Goal: Task Accomplishment & Management: Manage account settings

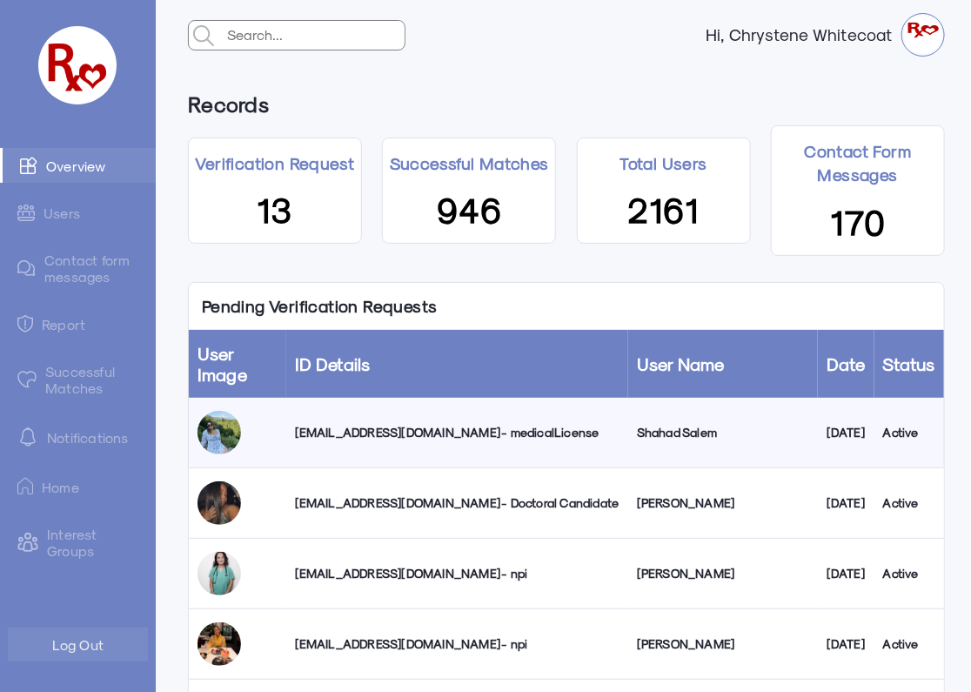
click at [471, 429] on div "[EMAIL_ADDRESS][DOMAIN_NAME] - medicalLicense" at bounding box center [457, 432] width 325 height 17
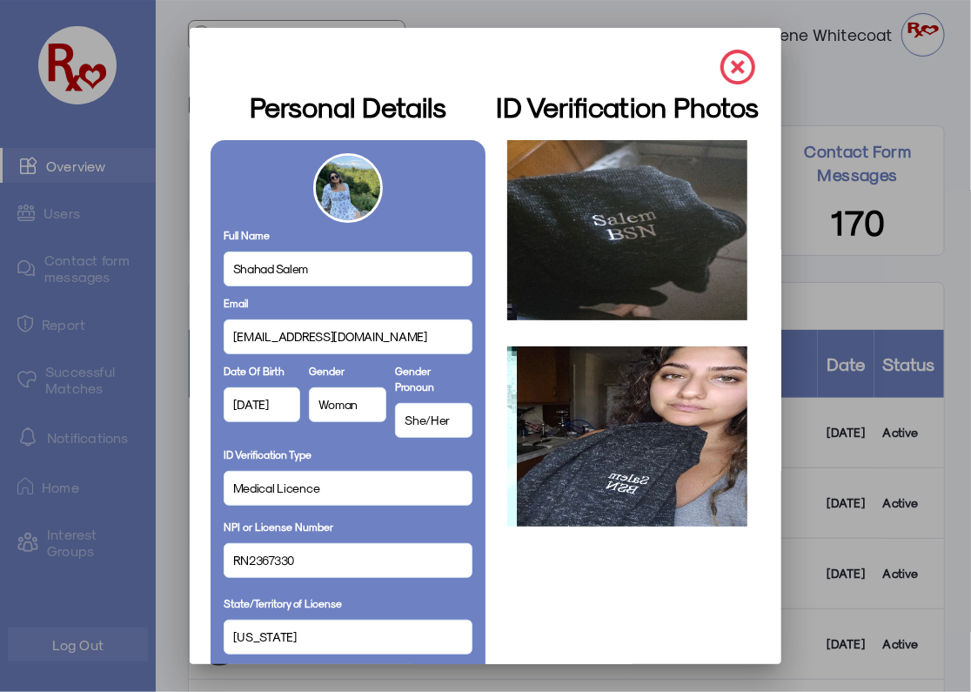
scroll to position [57, 0]
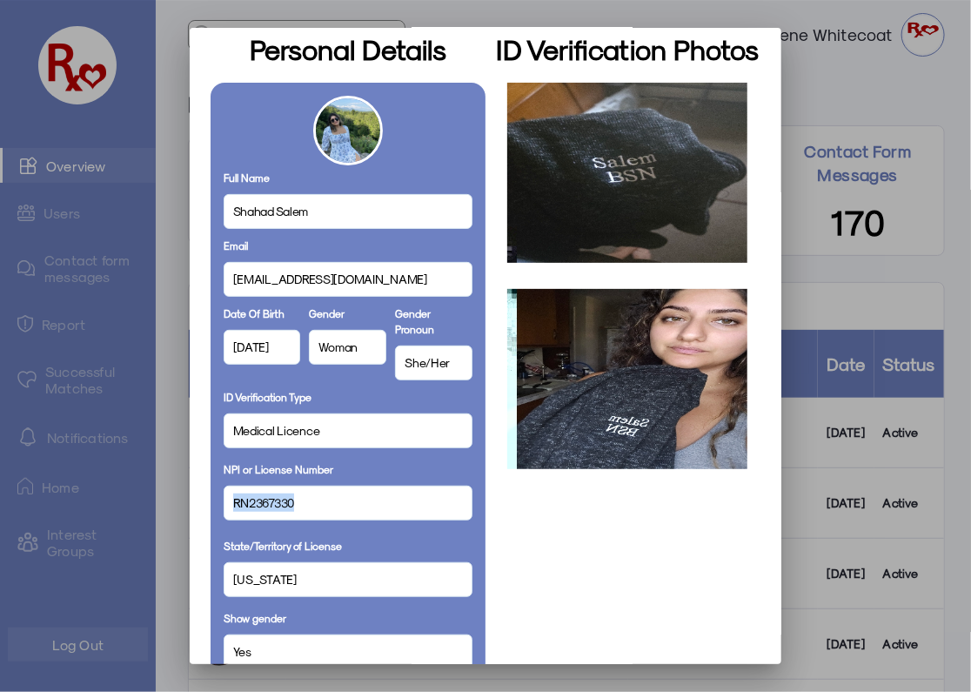
drag, startPoint x: 292, startPoint y: 502, endPoint x: 224, endPoint y: 486, distance: 69.7
click at [224, 486] on div "RN2367330" at bounding box center [348, 503] width 249 height 35
copy span "RN2367330"
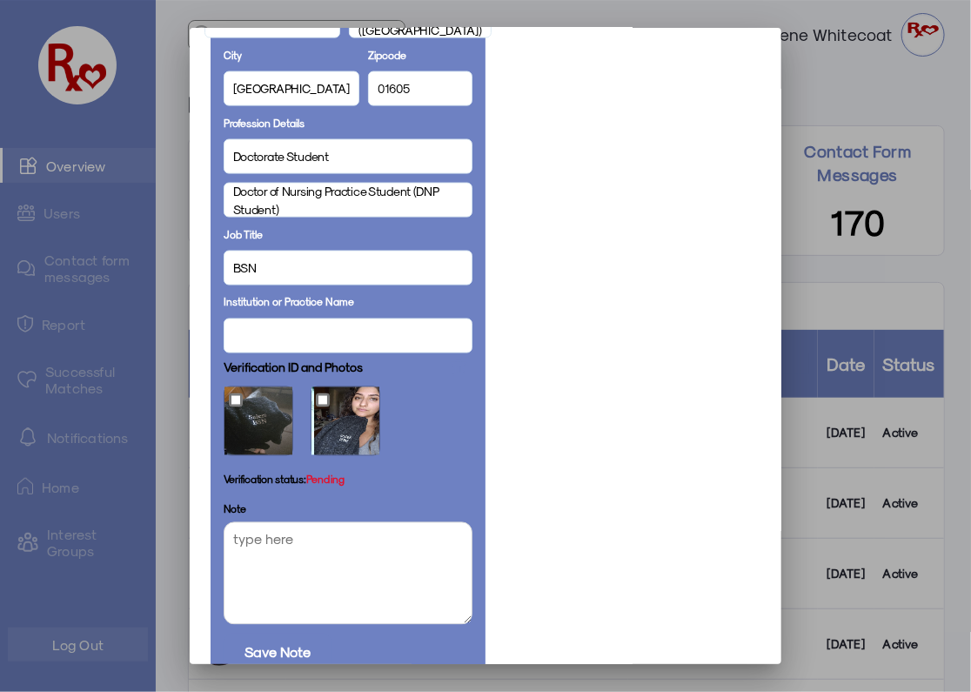
scroll to position [937, 0]
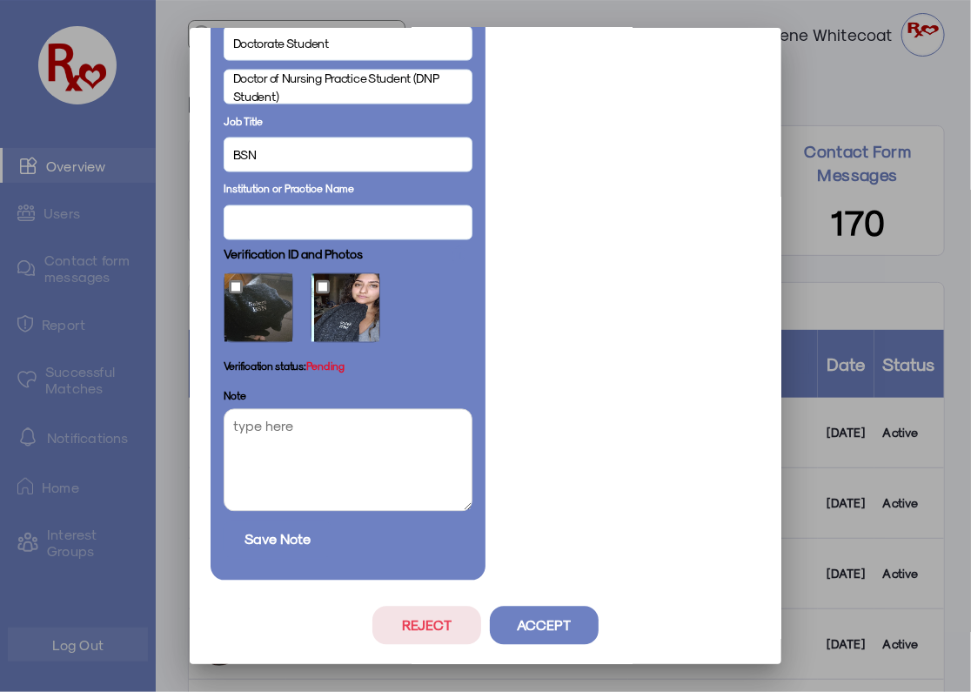
click at [540, 624] on button "Accept" at bounding box center [544, 626] width 109 height 38
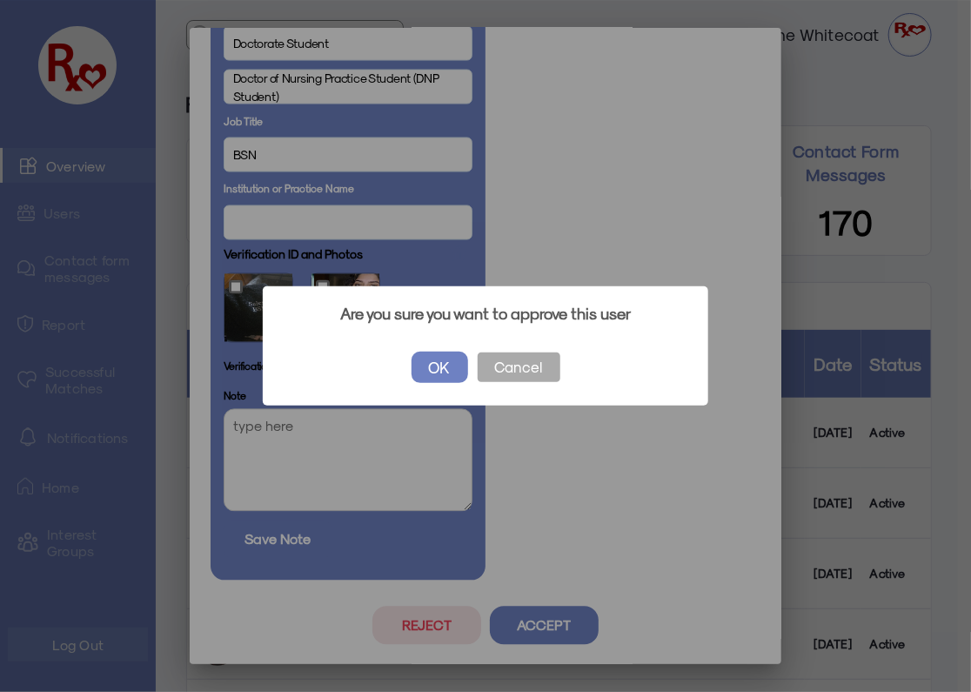
click at [446, 359] on button "OK" at bounding box center [440, 367] width 57 height 31
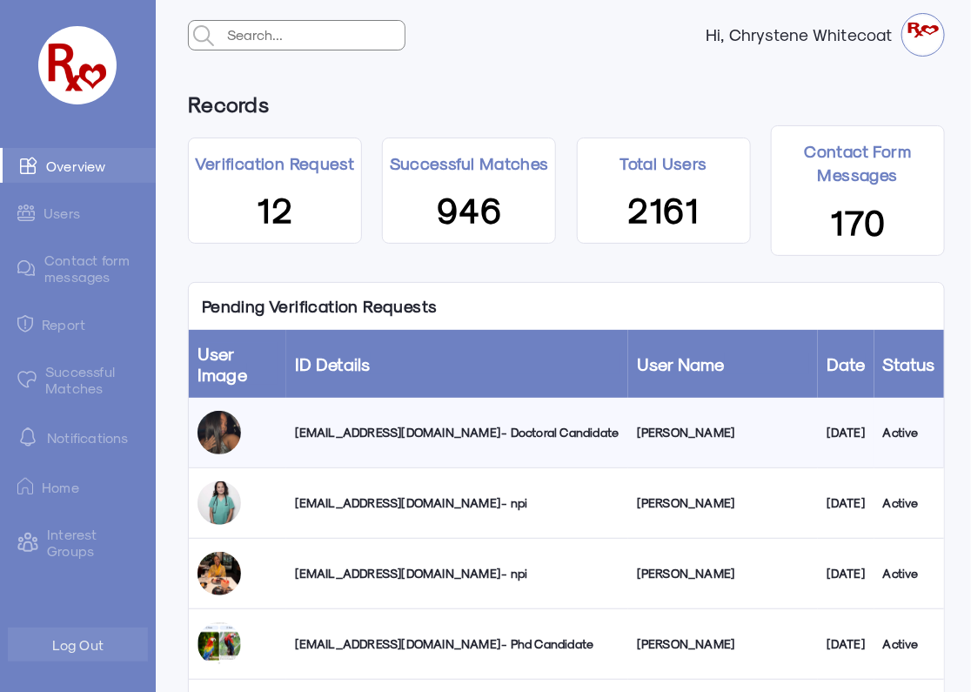
click at [403, 505] on div "[EMAIL_ADDRESS][DOMAIN_NAME] - npi" at bounding box center [457, 502] width 325 height 17
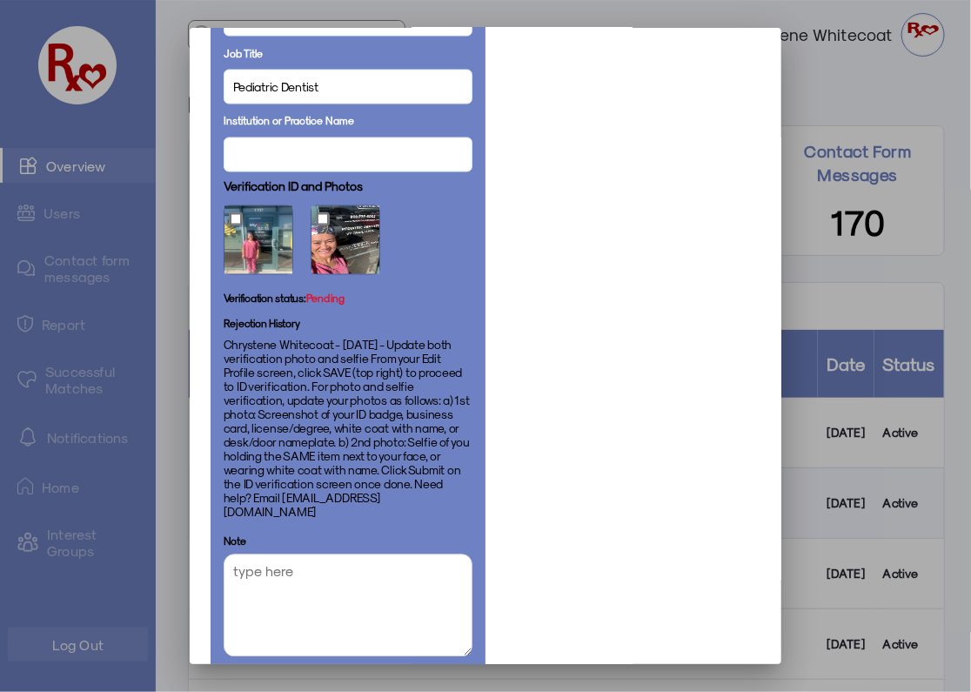
scroll to position [1128, 0]
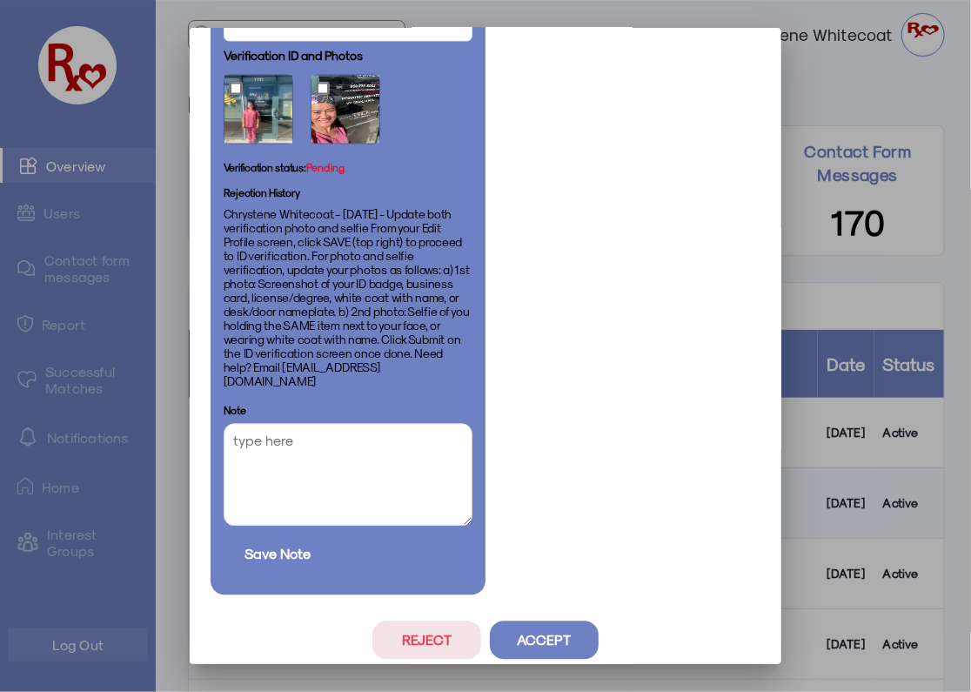
click at [550, 628] on button "Accept" at bounding box center [544, 639] width 109 height 38
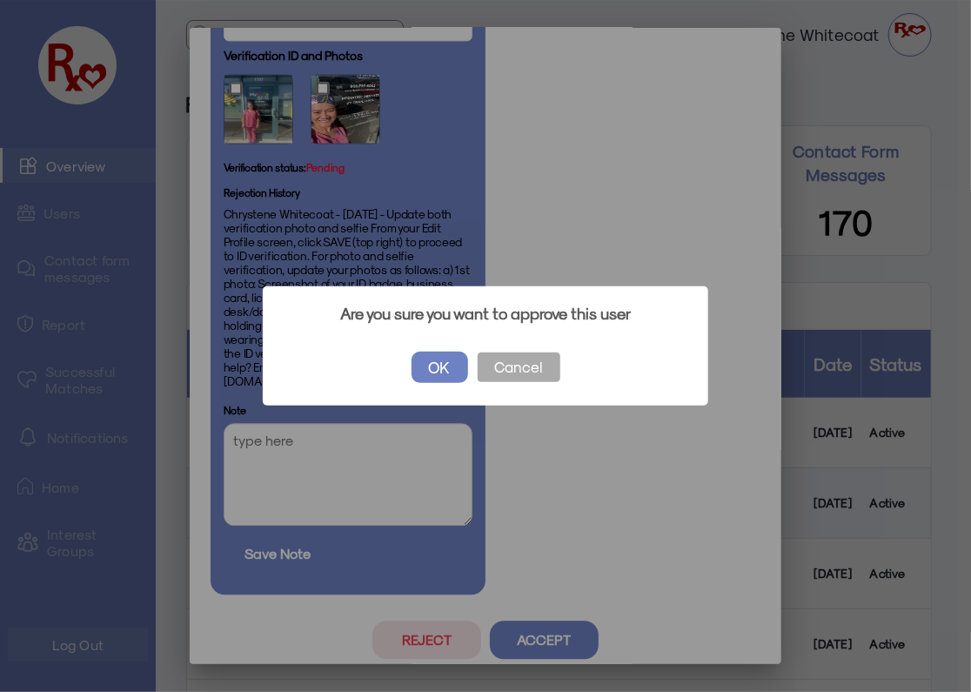
click at [437, 345] on div "? ! i Are you sure you want to approve this user × OK Cancel" at bounding box center [486, 345] width 446 height 118
click at [439, 363] on button "OK" at bounding box center [440, 367] width 57 height 31
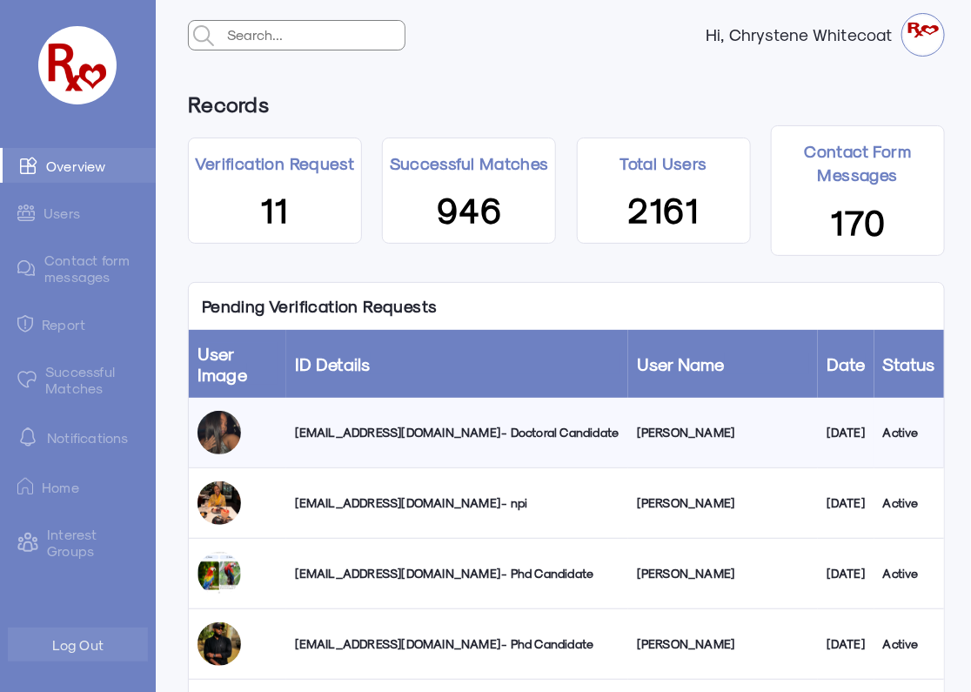
click at [371, 429] on div "[EMAIL_ADDRESS][DOMAIN_NAME] - Doctoral Candidate" at bounding box center [457, 432] width 325 height 17
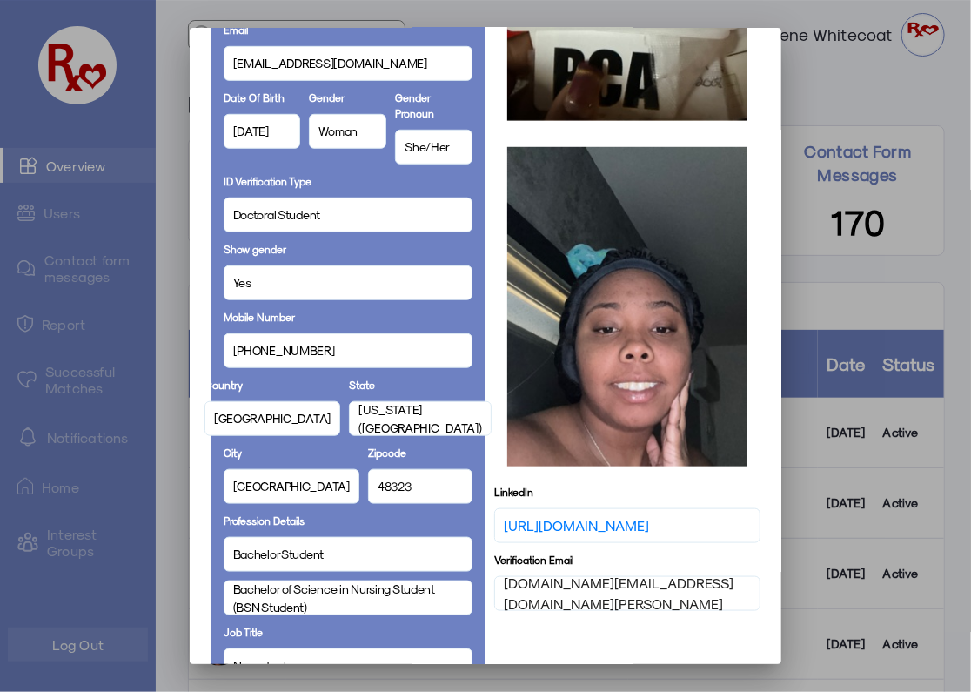
scroll to position [272, 0]
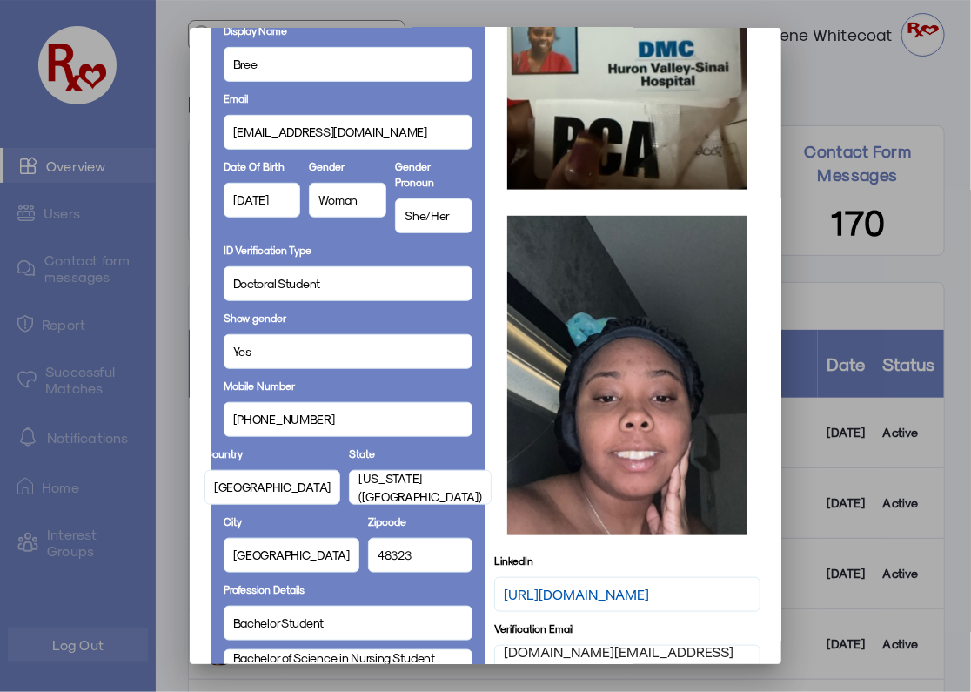
click at [536, 602] on link "[URL][DOMAIN_NAME]" at bounding box center [576, 594] width 145 height 21
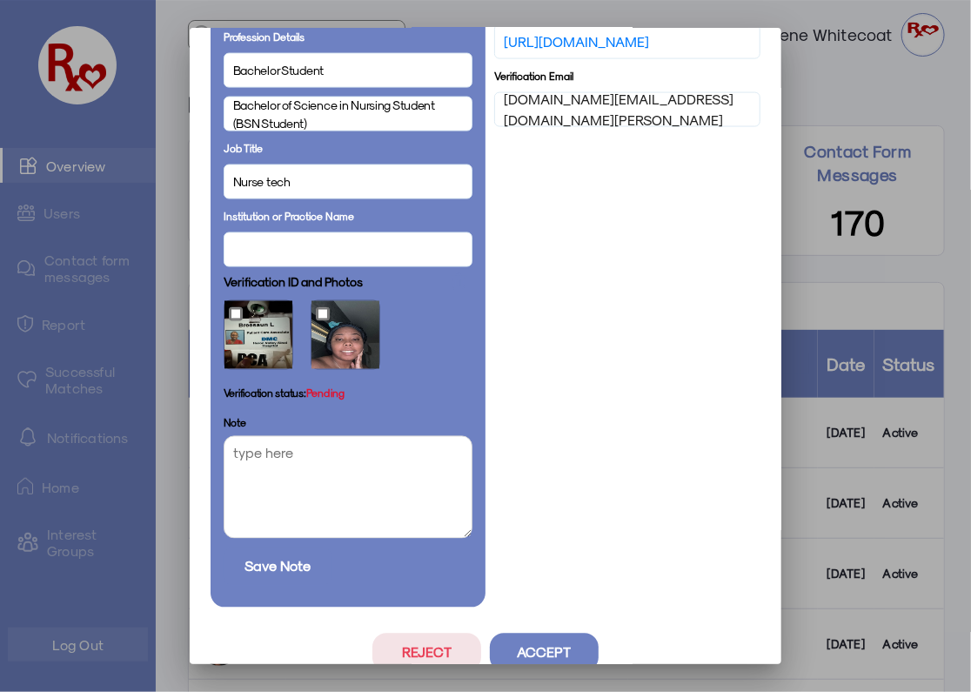
scroll to position [852, 0]
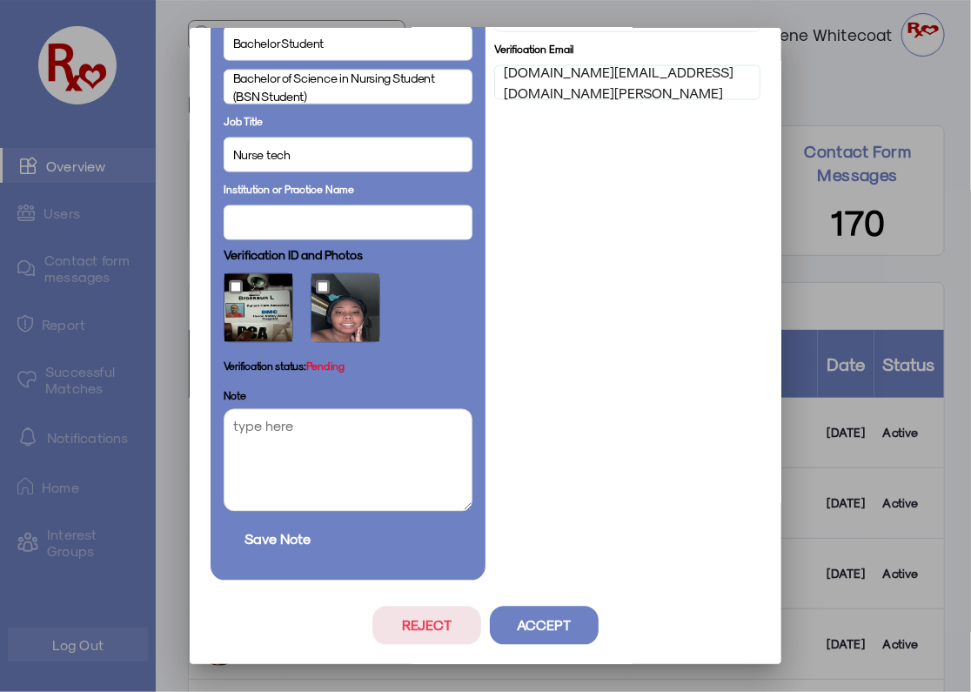
click at [426, 632] on button "Reject" at bounding box center [426, 626] width 109 height 38
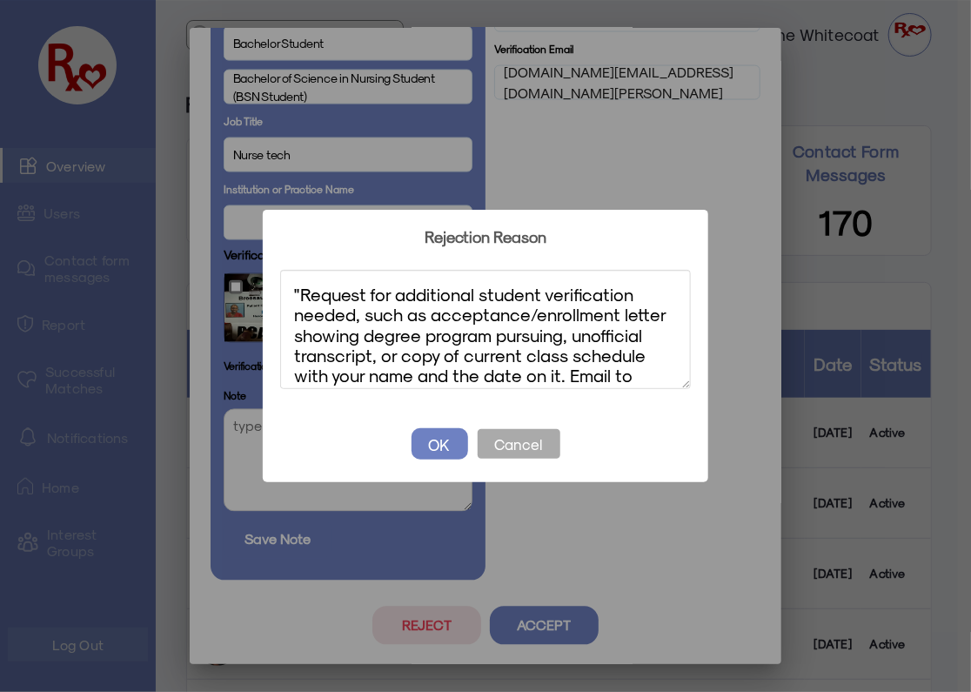
scroll to position [58, 0]
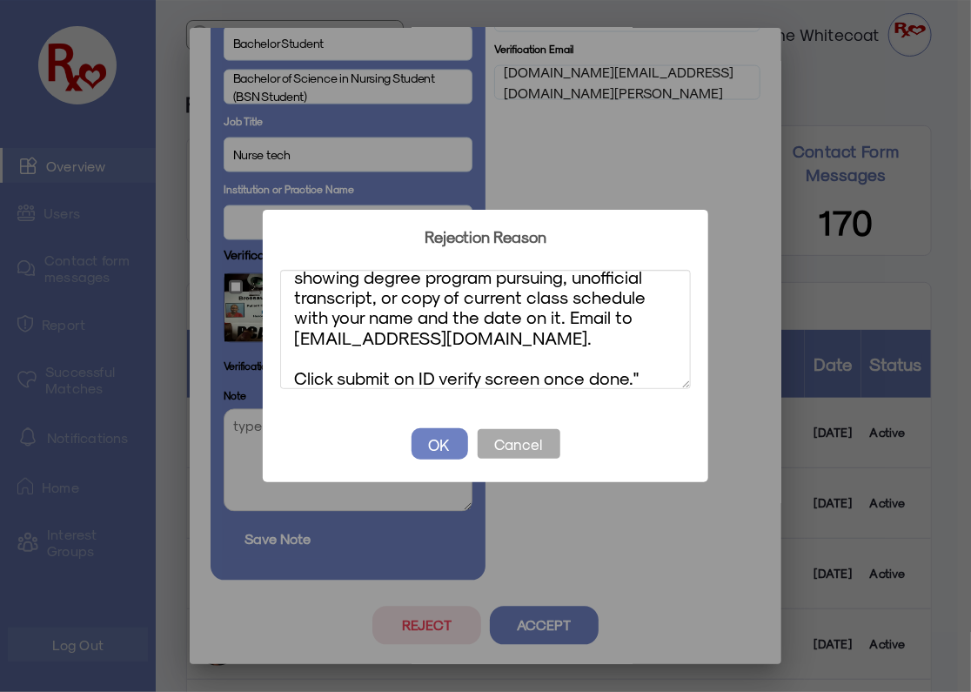
click at [641, 379] on textarea ""Request for additional student verification needed, such as acceptance/enrollm…" at bounding box center [485, 329] width 411 height 119
click at [417, 377] on textarea ""Request for additional student verification needed, such as acceptance/enrollm…" at bounding box center [485, 329] width 411 height 119
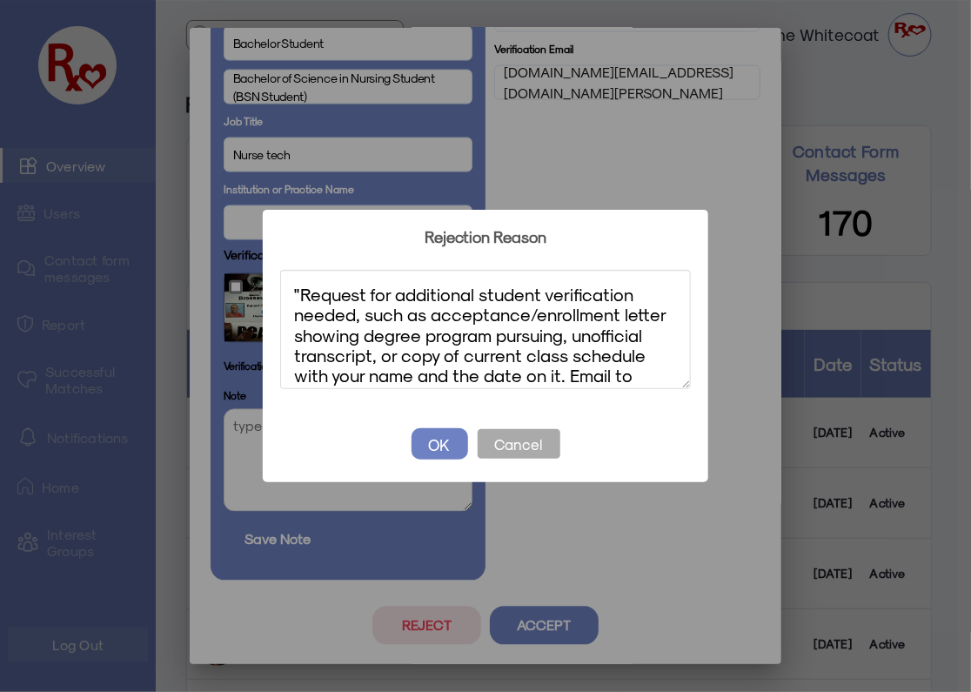
click at [301, 296] on textarea ""Request for additional student verification needed, such as acceptance/enrollm…" at bounding box center [485, 329] width 411 height 119
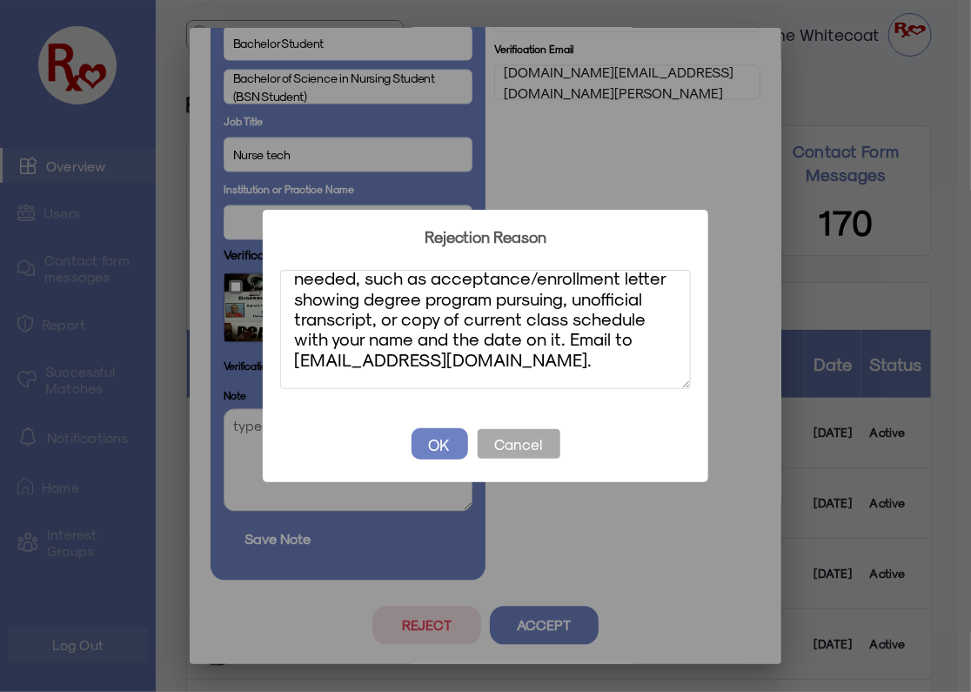
scroll to position [70, 0]
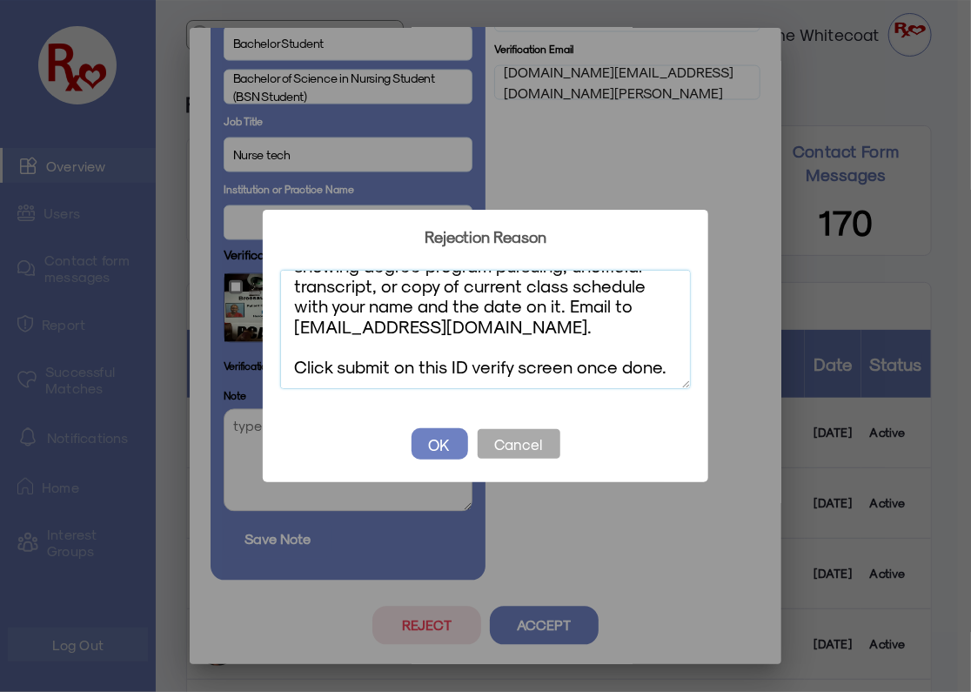
click at [569, 326] on textarea "Request for additional student verification needed, such as acceptance/enrollme…" at bounding box center [485, 329] width 411 height 119
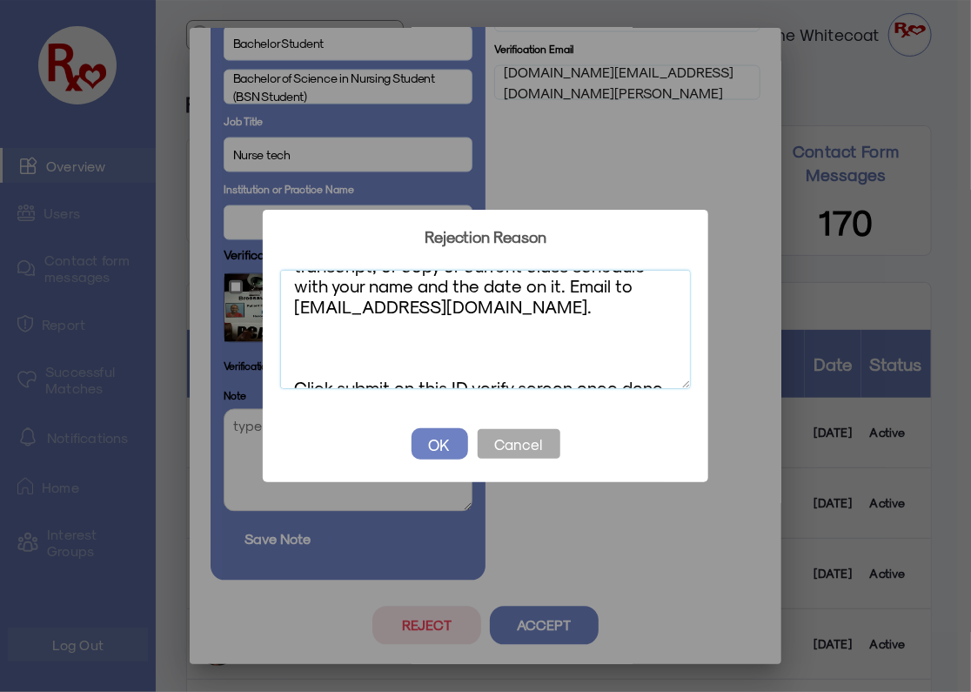
scroll to position [111, 0]
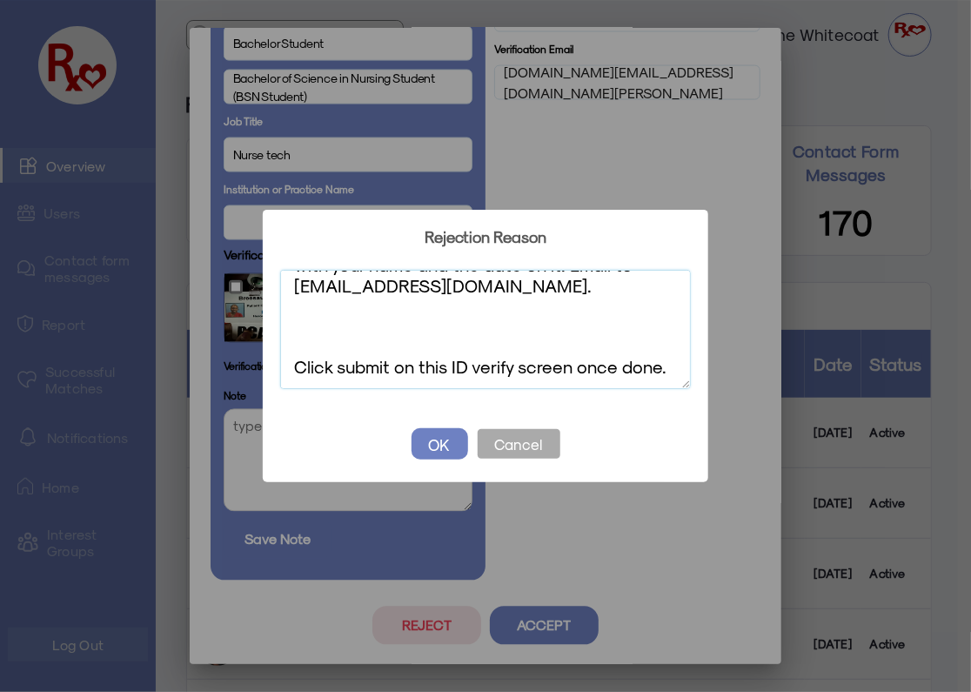
click at [304, 326] on textarea "Request for additional student verification needed, such as acceptance/enrollme…" at bounding box center [485, 329] width 411 height 119
paste textarea "From your Edit Profile screen, click SAVE (top right) to proceed to ID verifica…"
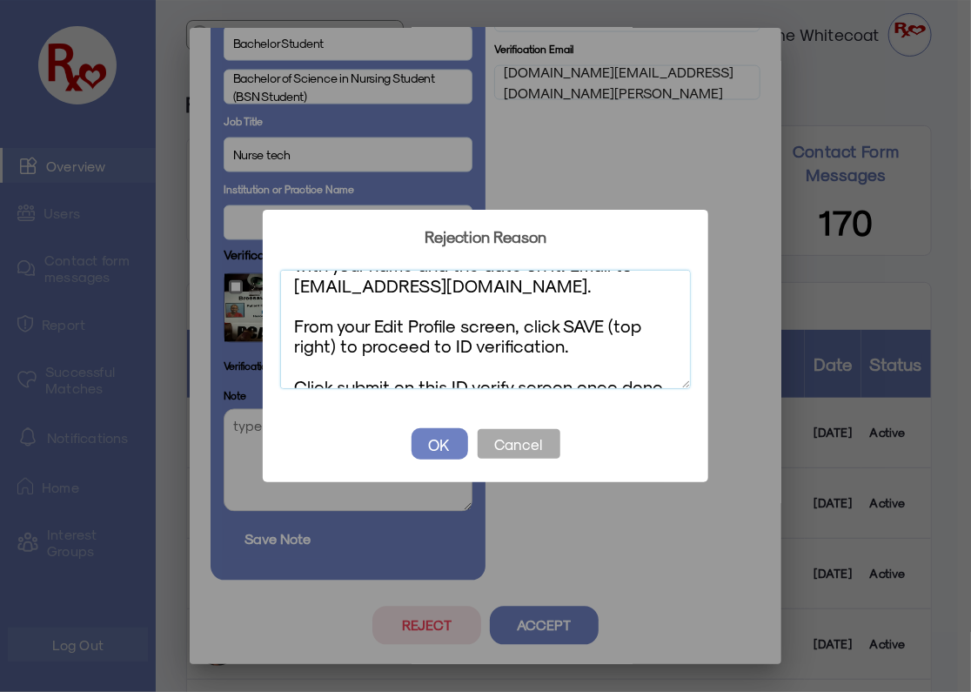
scroll to position [131, 0]
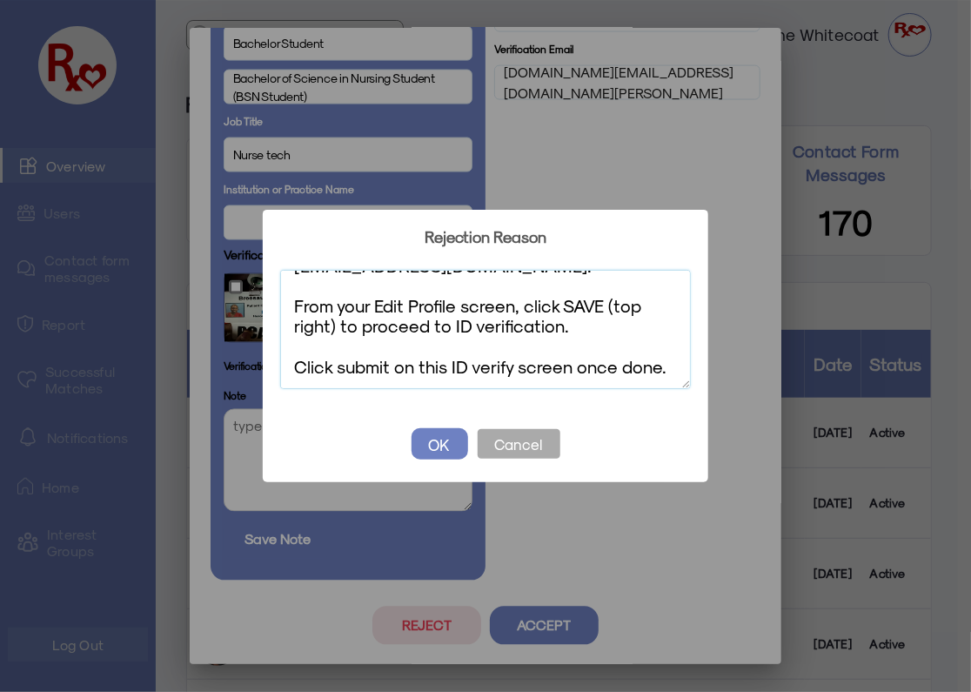
click at [293, 303] on textarea "Request for additional student verification needed, such as acceptance/enrollme…" at bounding box center [485, 329] width 411 height 119
click at [450, 367] on textarea "Request for additional student verification needed, such as acceptance/enrollme…" at bounding box center [485, 329] width 411 height 119
drag, startPoint x: 607, startPoint y: 332, endPoint x: 285, endPoint y: 311, distance: 323.5
click at [285, 311] on textarea "Request for additional student verification needed, such as acceptance/enrollme…" at bounding box center [485, 329] width 411 height 119
type textarea "Request for additional student verification needed, such as acceptance/enrollme…"
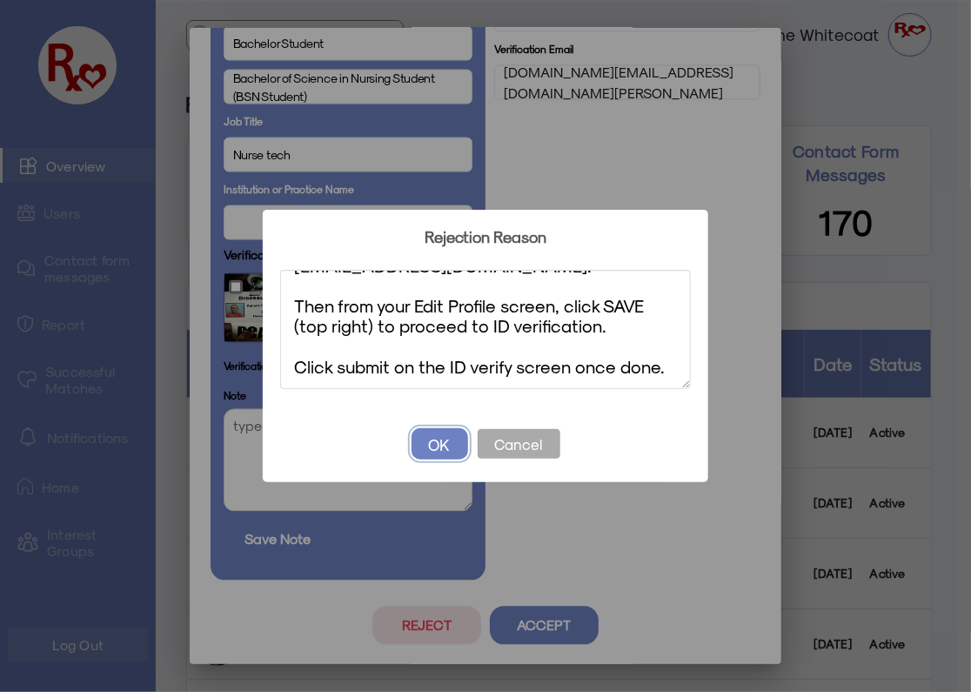
click at [433, 443] on button "OK" at bounding box center [440, 443] width 57 height 31
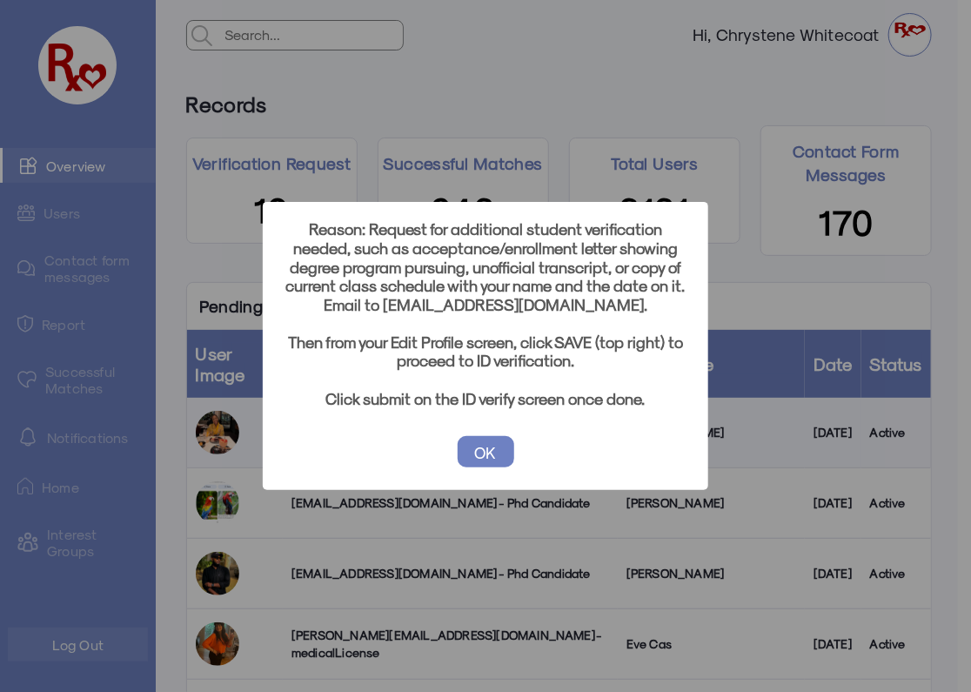
click at [491, 455] on button "OK" at bounding box center [486, 451] width 57 height 31
